Goal: Information Seeking & Learning: Learn about a topic

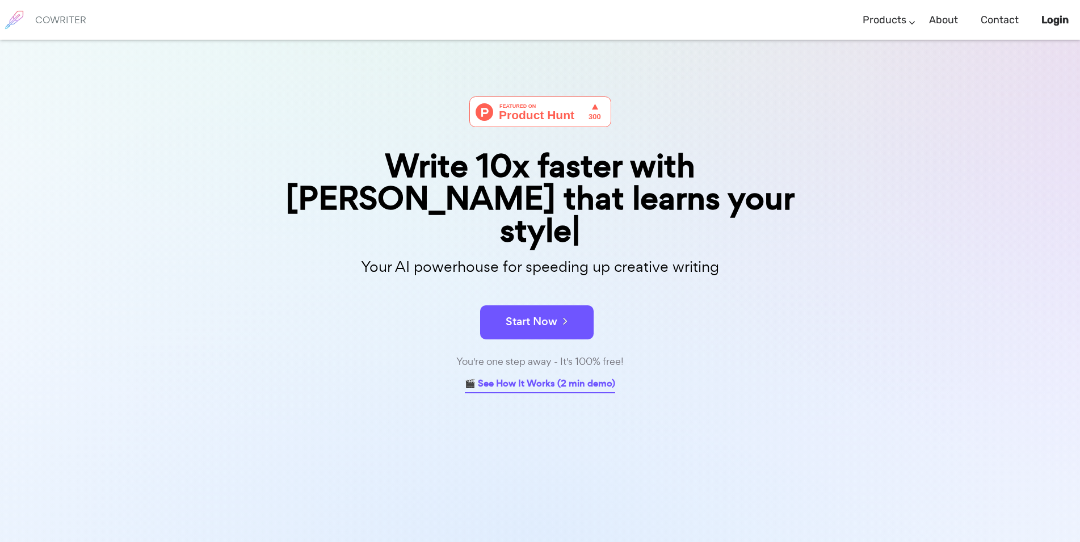
click at [552, 376] on link "🎬 See How It Works (2 min demo)" at bounding box center [540, 385] width 150 height 18
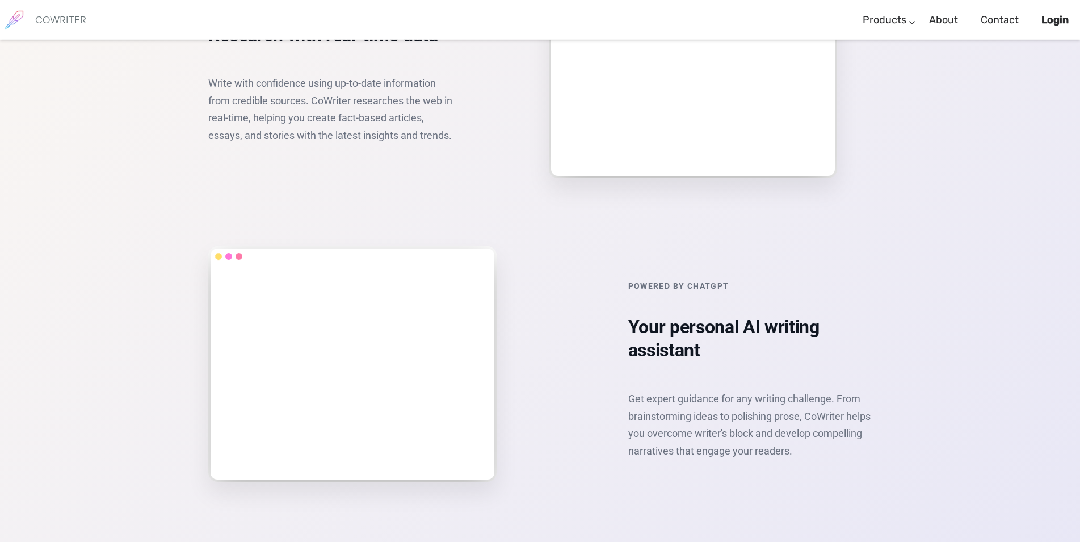
scroll to position [1529, 0]
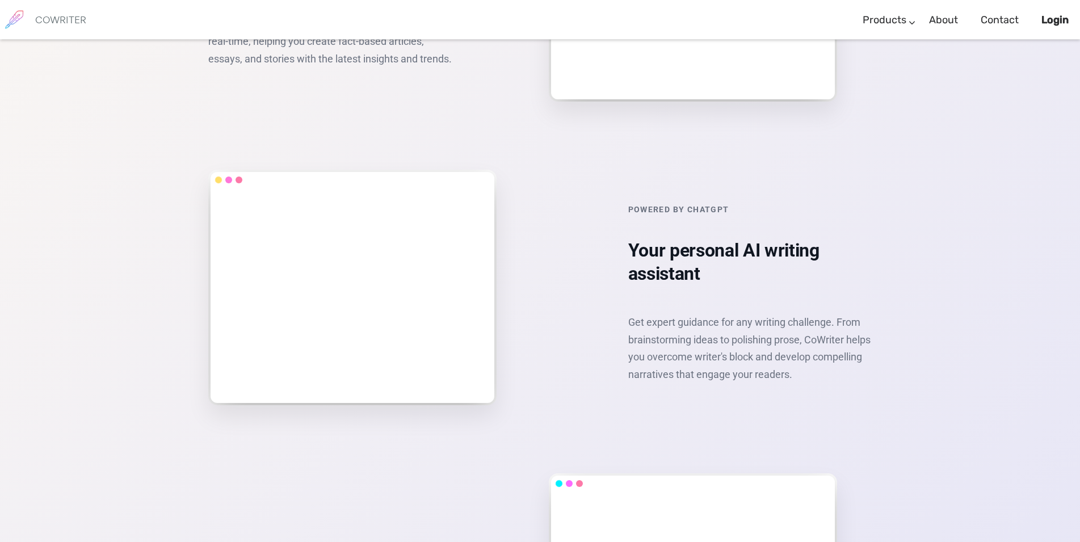
click at [438, 383] on div "Powerful Features Everything you need to write brilliantly Personalized just fo…" at bounding box center [540, 279] width 664 height 1660
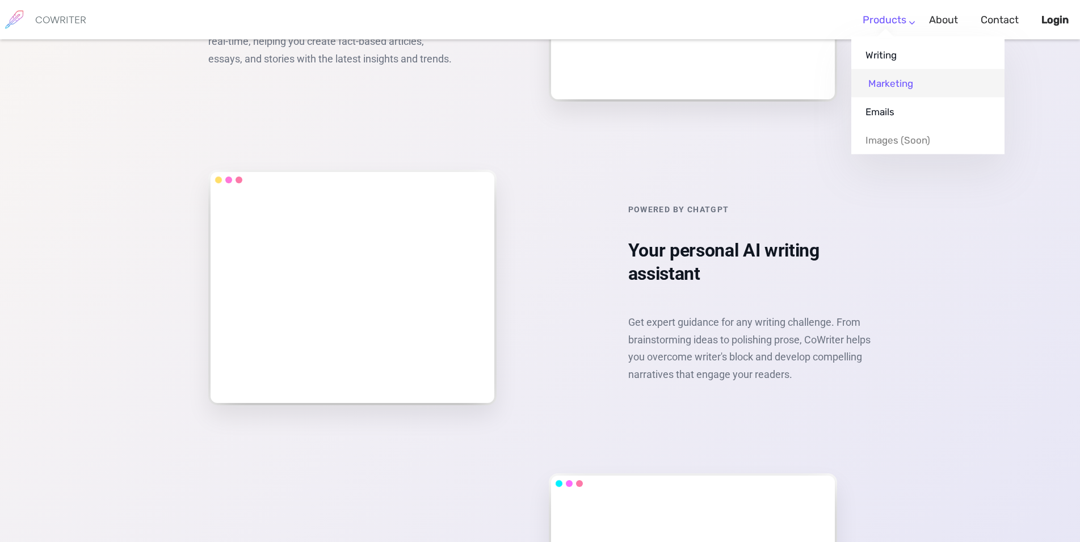
click at [894, 87] on link "Marketing" at bounding box center [927, 83] width 153 height 28
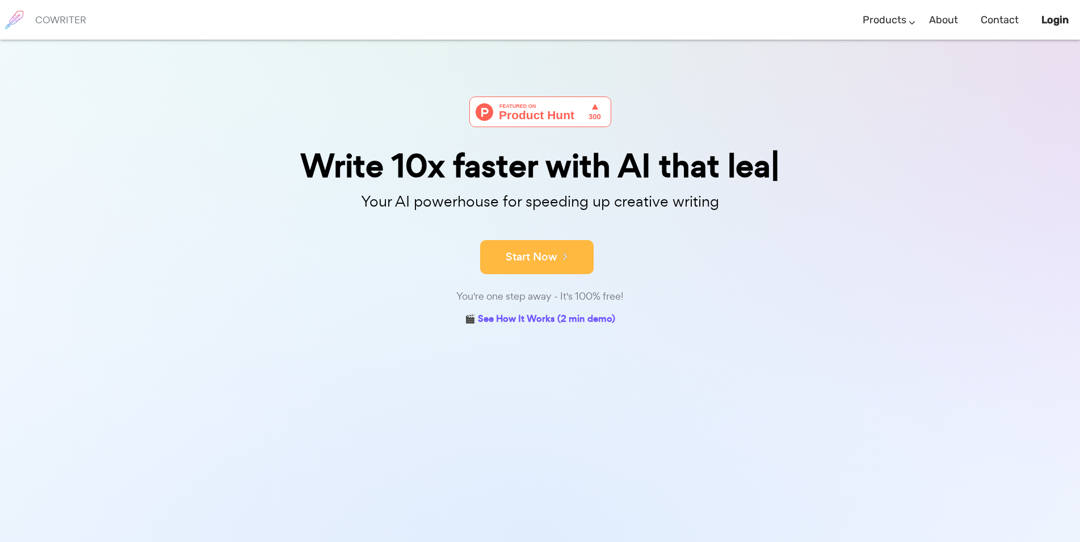
click at [549, 254] on button "Start Now" at bounding box center [537, 257] width 114 height 34
